Goal: Find contact information: Find contact information

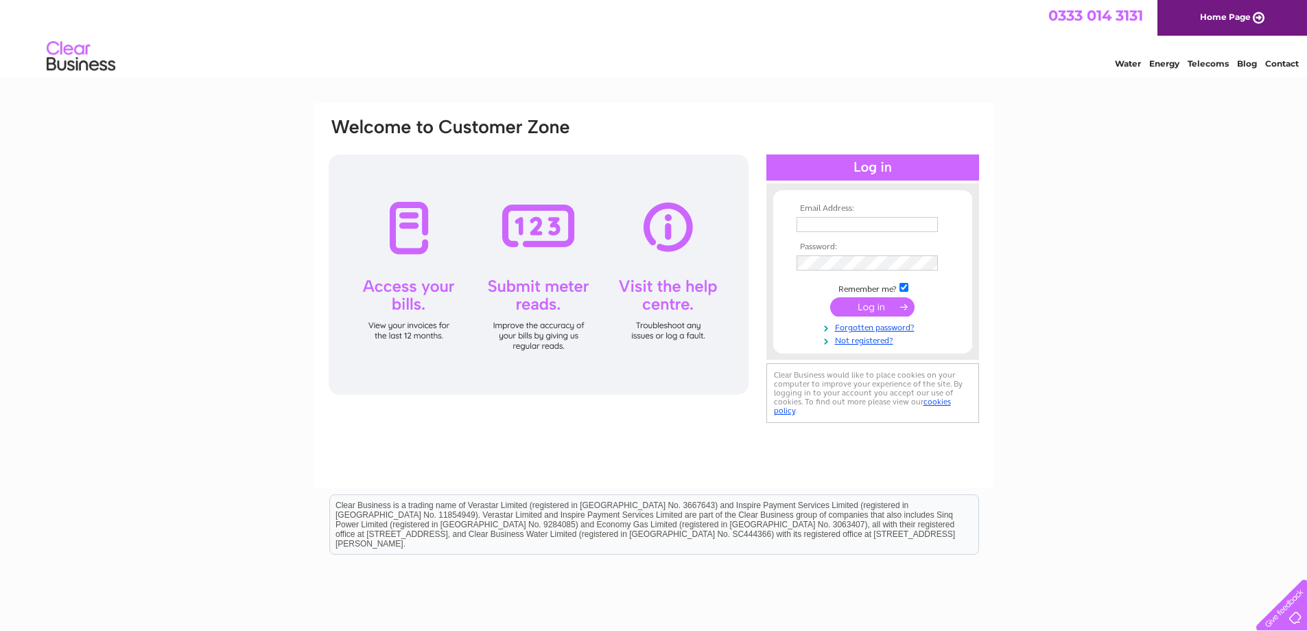
type input "[EMAIL_ADDRESS][DOMAIN_NAME]"
click at [892, 304] on input "submit" at bounding box center [872, 306] width 84 height 19
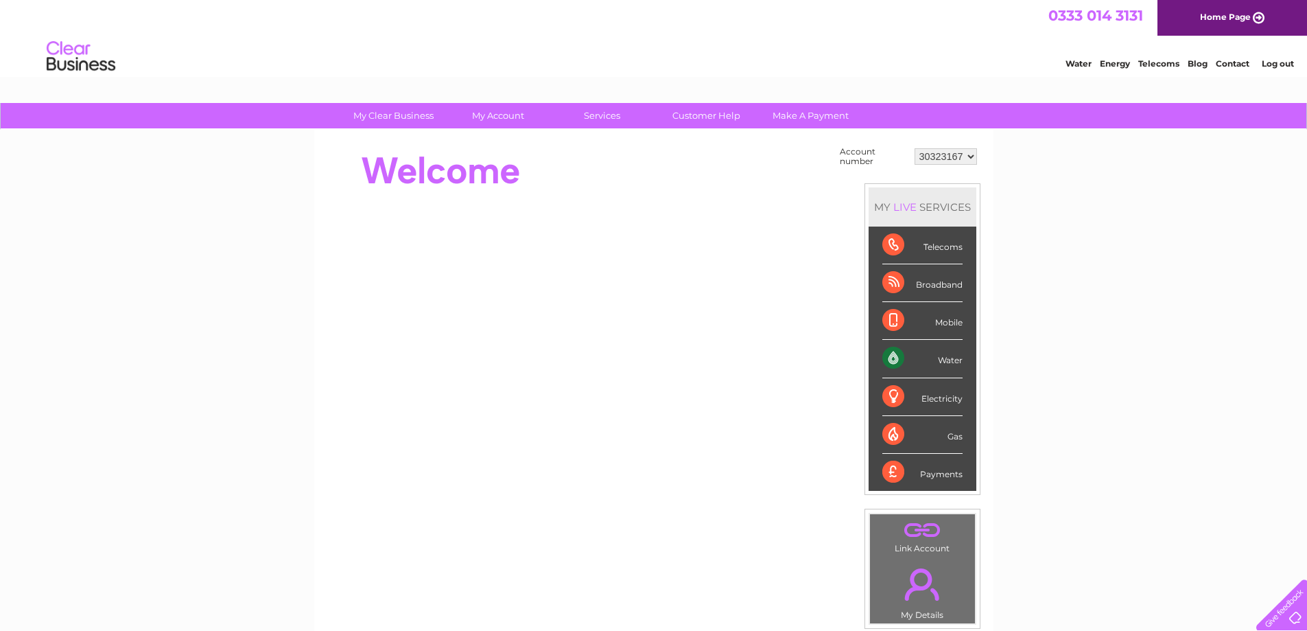
click at [1259, 607] on div at bounding box center [1279, 602] width 56 height 56
click at [1227, 66] on link "Contact" at bounding box center [1233, 63] width 34 height 10
